Goal: Task Accomplishment & Management: Manage account settings

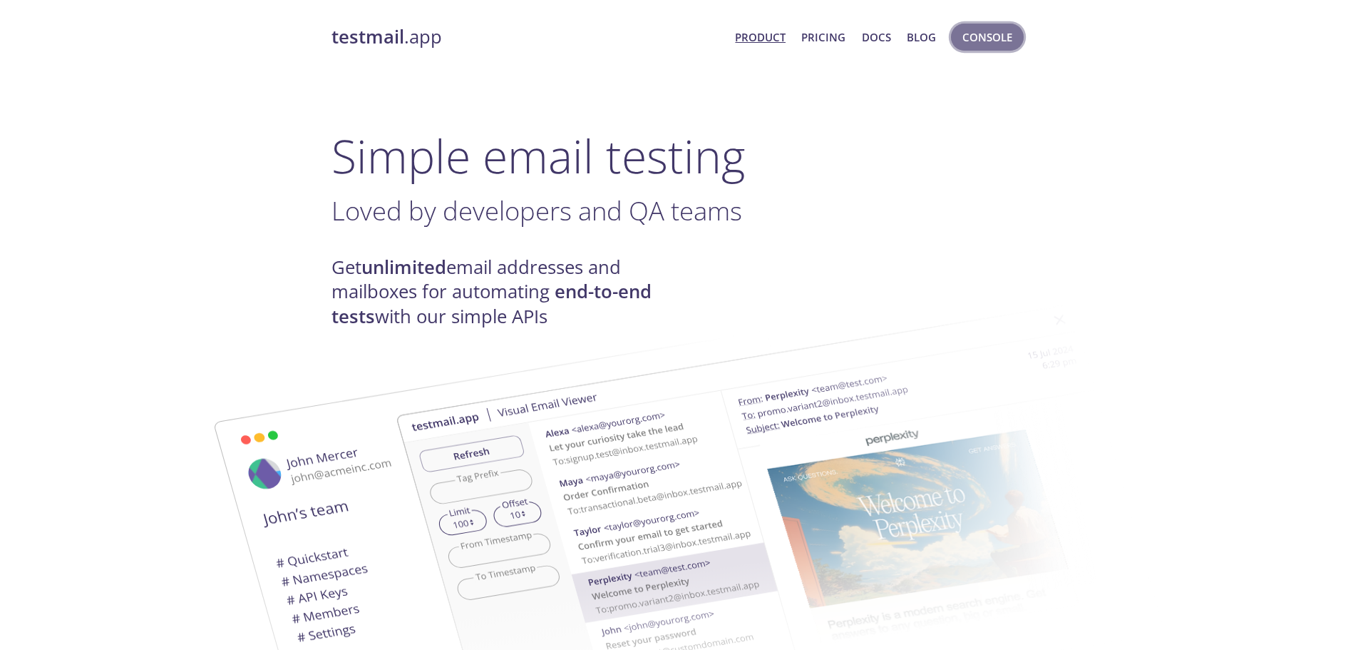
click at [1000, 43] on span "Console" at bounding box center [988, 37] width 50 height 19
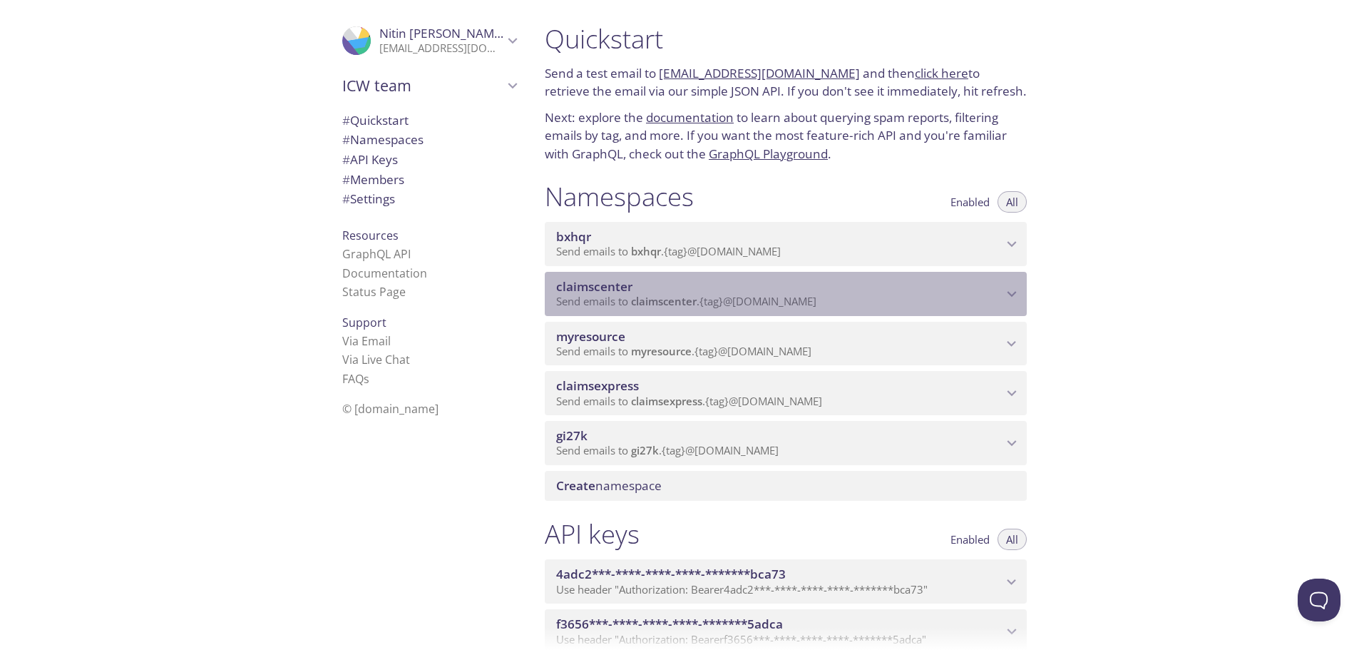
click at [888, 295] on p "Send emails to claimscenter . {tag} @[DOMAIN_NAME]" at bounding box center [779, 301] width 446 height 14
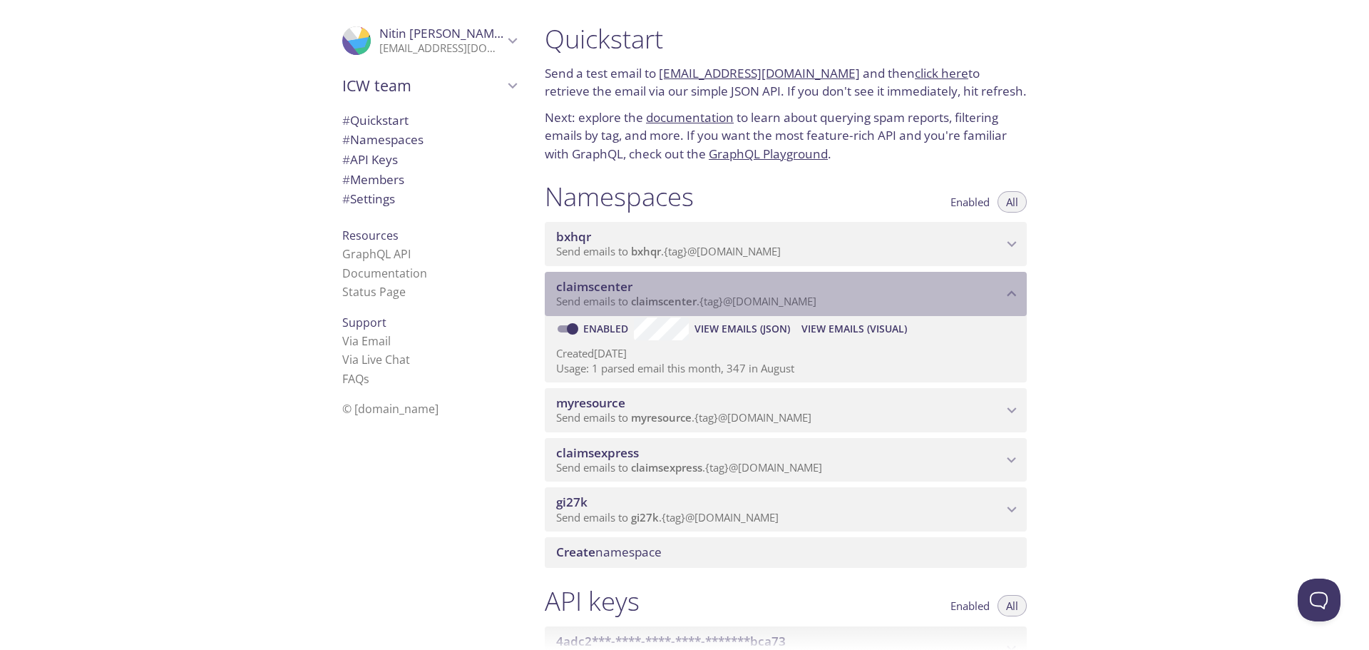
click at [886, 296] on p "Send emails to claimscenter . {tag} @[DOMAIN_NAME]" at bounding box center [779, 301] width 446 height 14
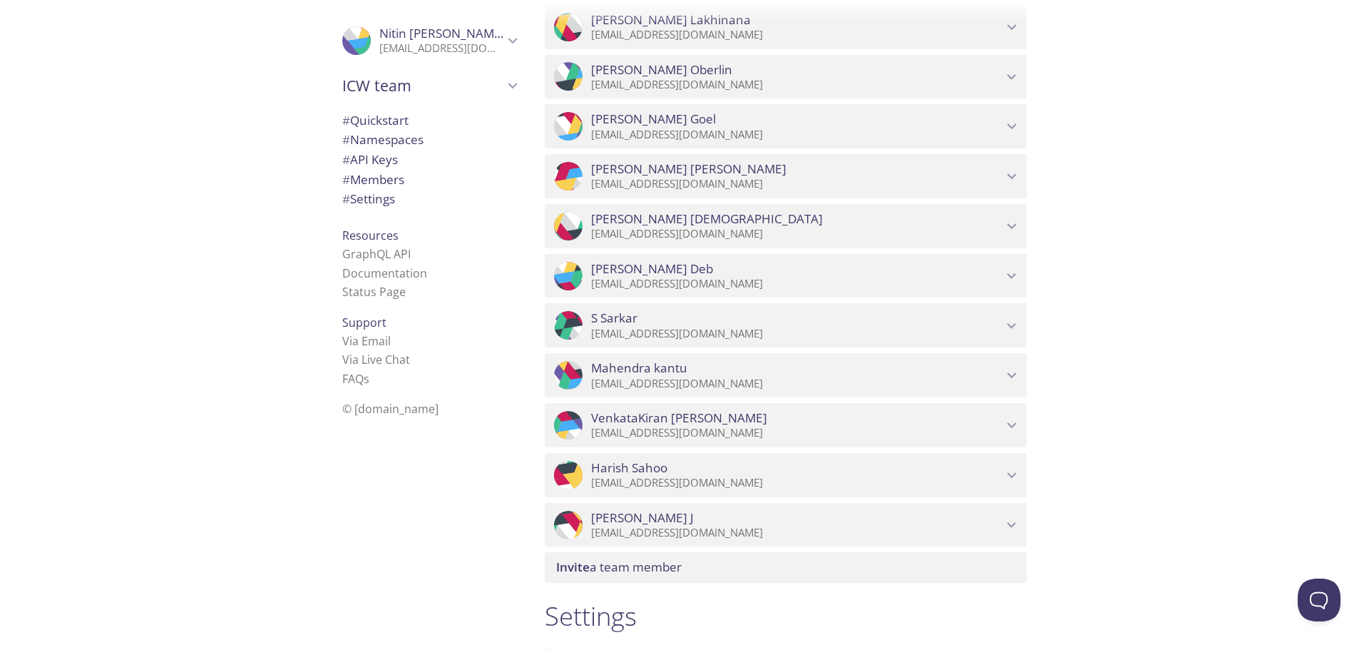
scroll to position [1343, 0]
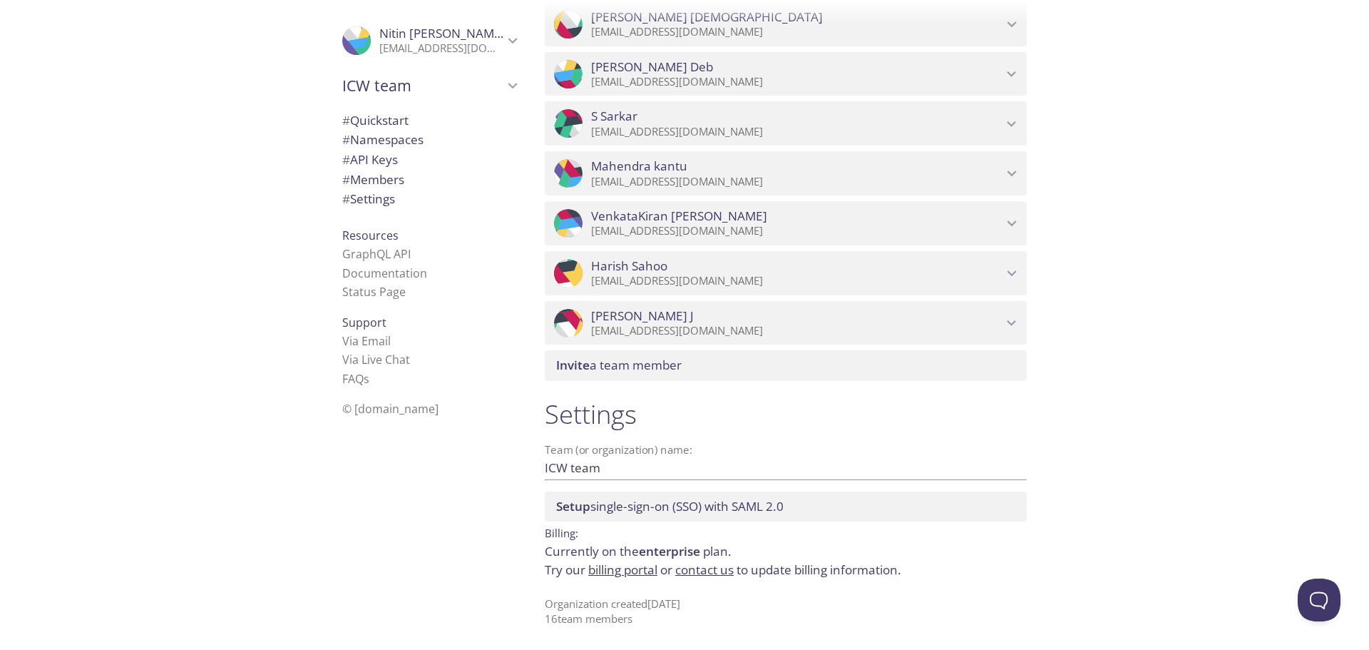
click at [649, 361] on span "Invite a team member" at bounding box center [618, 364] width 125 height 16
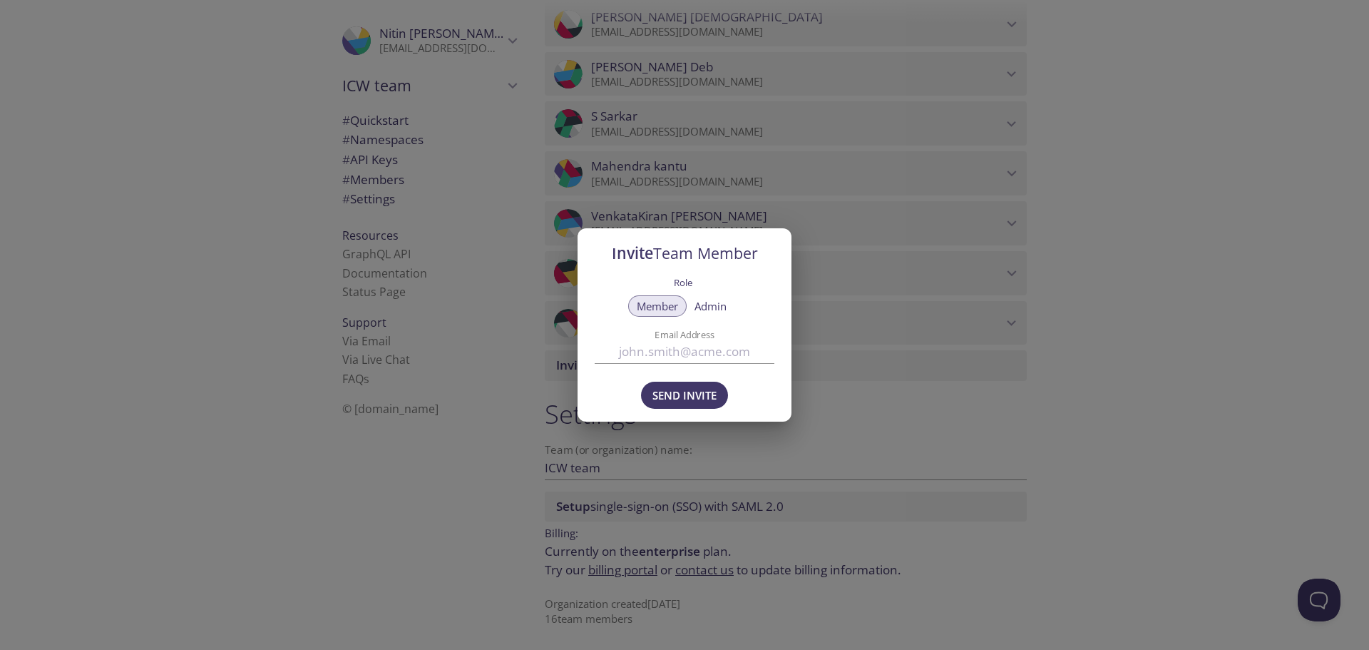
click at [653, 352] on input "Email Address" at bounding box center [685, 352] width 180 height 24
paste input "[EMAIL_ADDRESS][DOMAIN_NAME]"
type input "[EMAIL_ADDRESS][DOMAIN_NAME]"
click at [759, 378] on div "Send Invite" at bounding box center [685, 396] width 214 height 49
click at [680, 394] on span "Send Invite" at bounding box center [684, 395] width 64 height 19
